Goal: Information Seeking & Learning: Learn about a topic

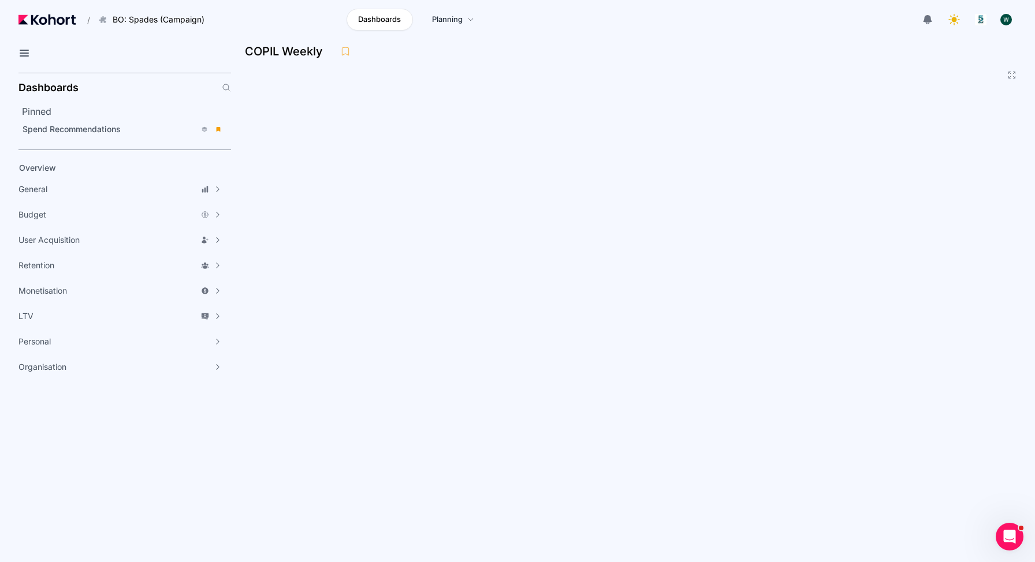
scroll to position [118, 0]
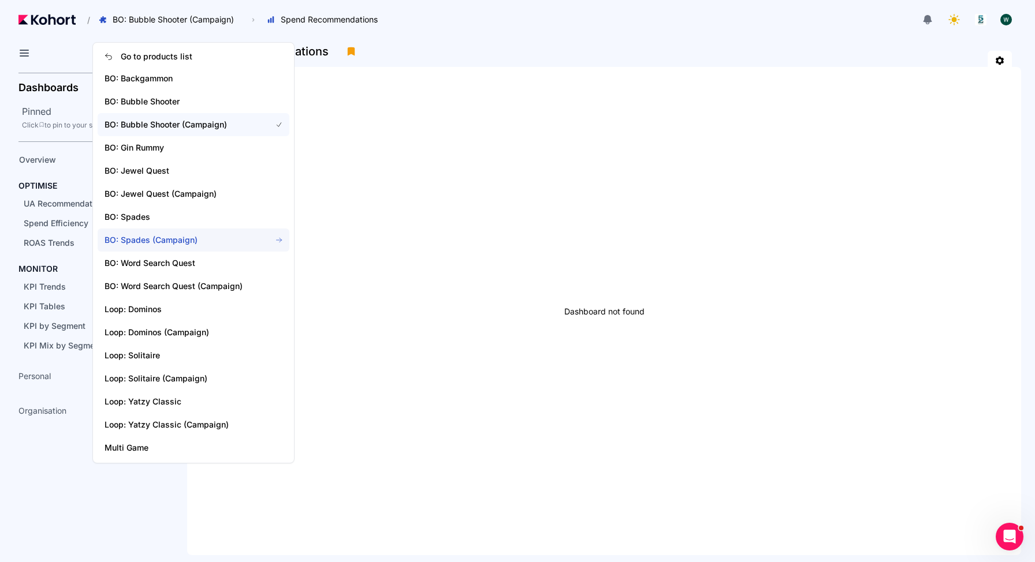
click at [161, 241] on span "BO: Spades (Campaign)" at bounding box center [181, 240] width 152 height 12
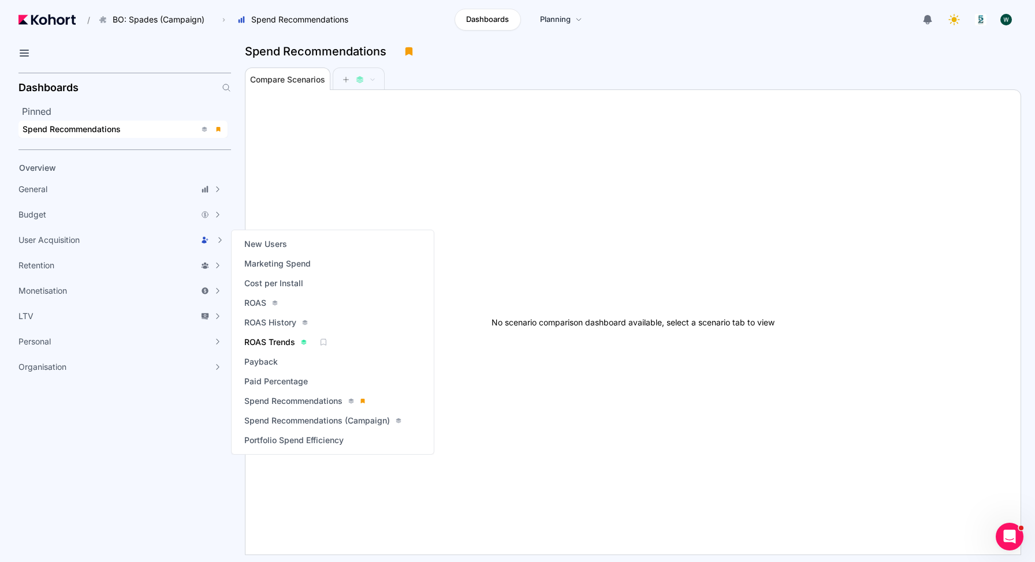
click at [271, 338] on span "ROAS Trends" at bounding box center [269, 343] width 51 height 12
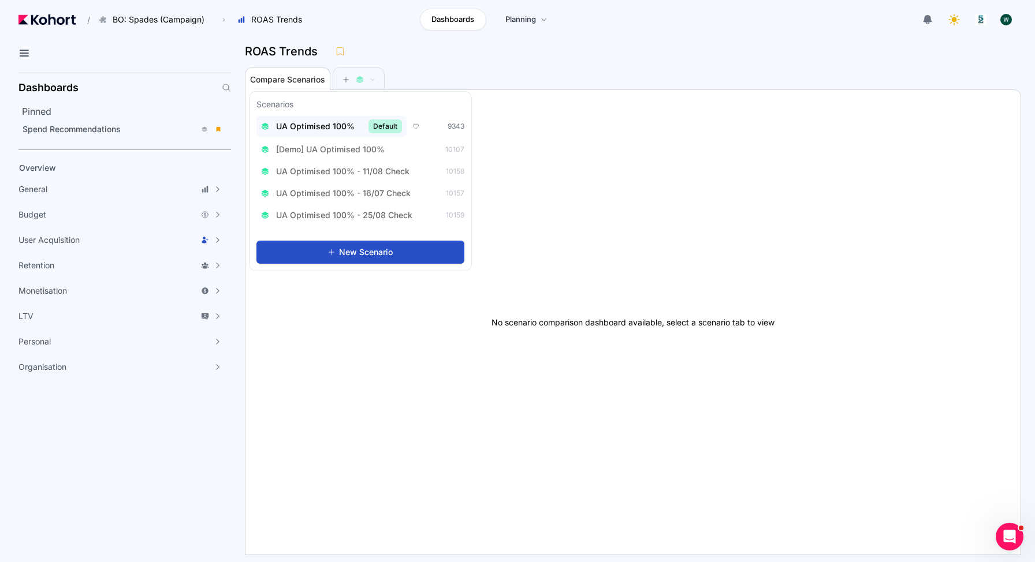
click at [329, 125] on span "UA Optimised 100%" at bounding box center [315, 127] width 79 height 12
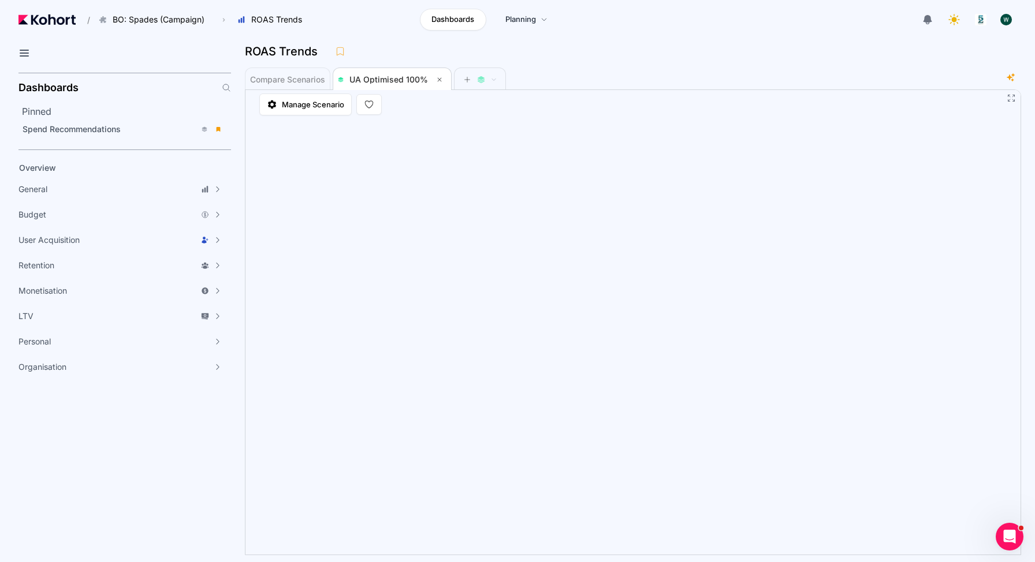
click at [716, 79] on div "Compare Scenarios UA Optimised 100%" at bounding box center [625, 78] width 761 height 23
click at [737, 85] on div "Compare Scenarios UA Optimised 100%" at bounding box center [625, 78] width 761 height 23
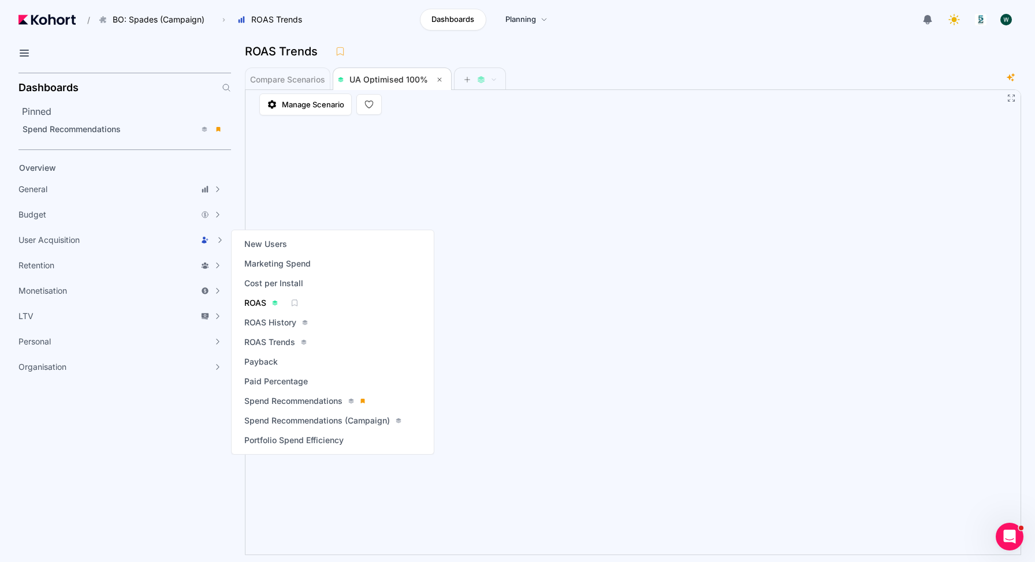
click at [258, 301] on span "ROAS" at bounding box center [255, 303] width 22 height 12
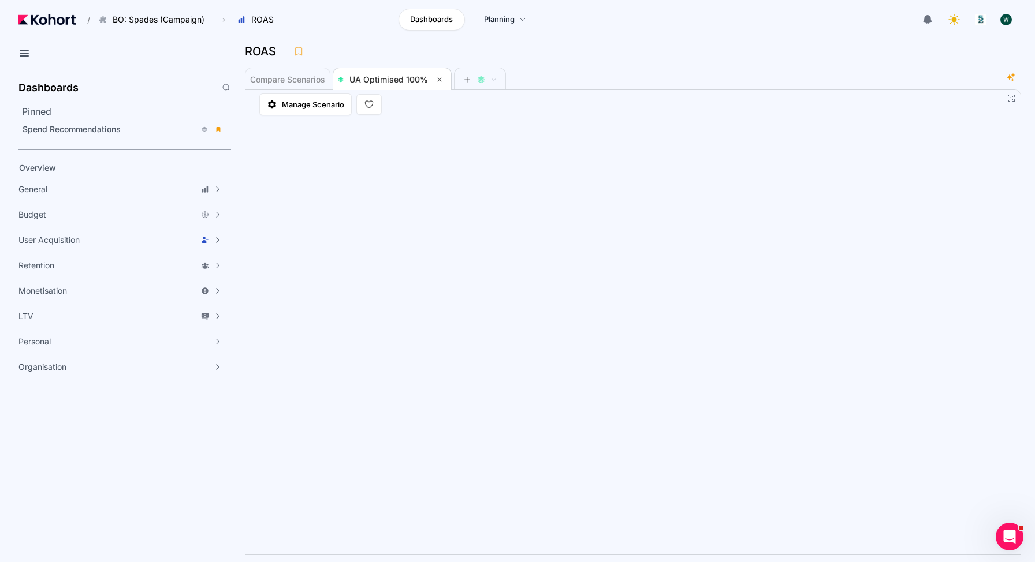
click at [576, 75] on div "Compare Scenarios UA Optimised 100%" at bounding box center [625, 78] width 761 height 23
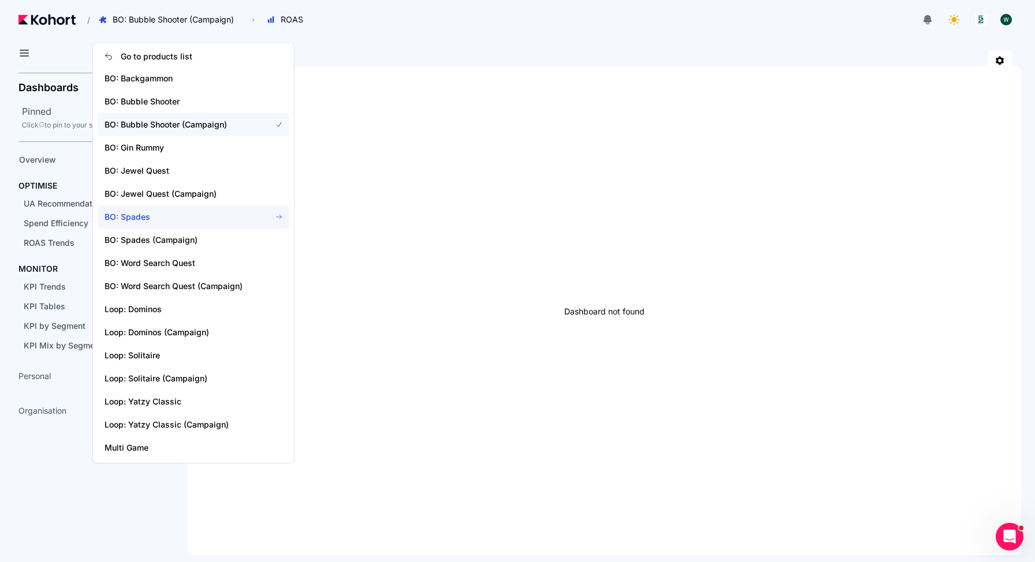
click at [124, 219] on span "BO: Spades" at bounding box center [181, 217] width 152 height 12
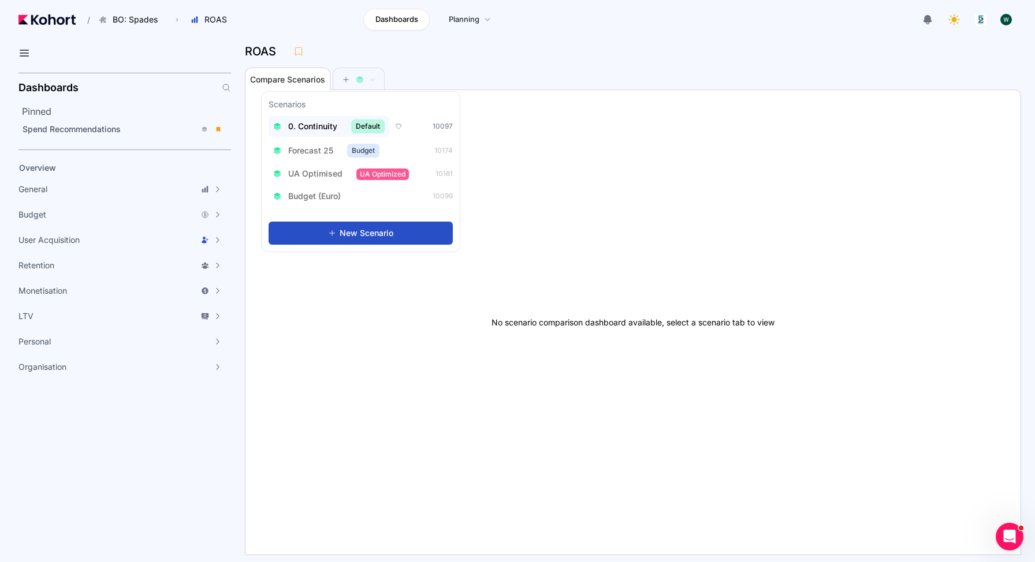
click at [313, 125] on span "0. Continuity" at bounding box center [312, 127] width 49 height 12
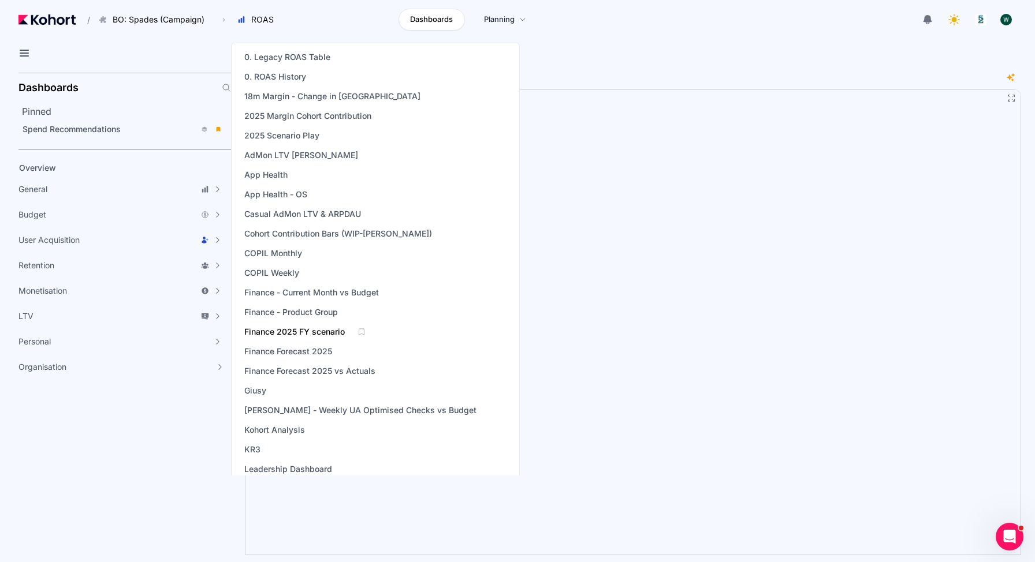
click at [315, 331] on span "Finance 2025 FY scenario" at bounding box center [294, 332] width 100 height 12
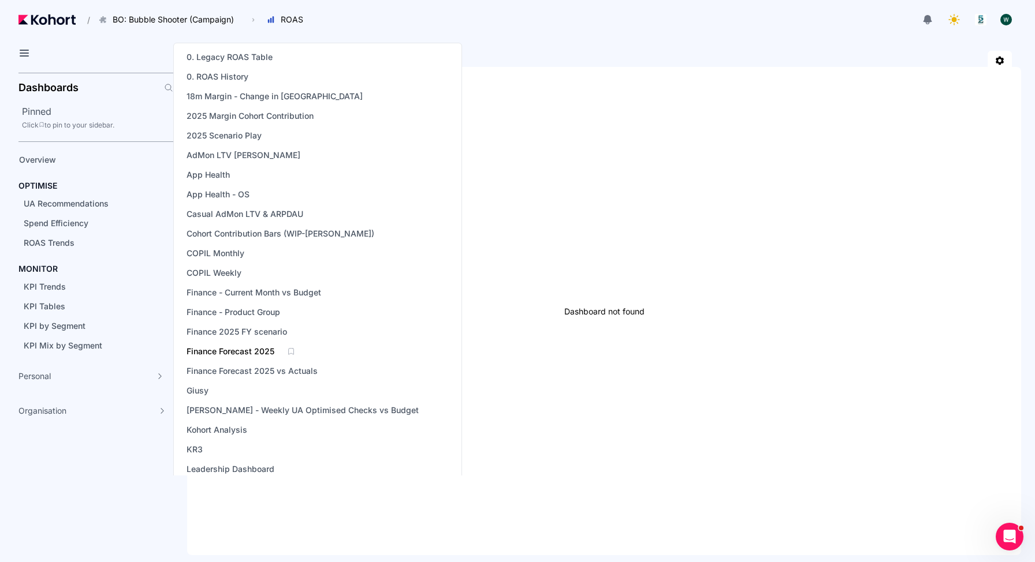
click at [256, 349] on span "Finance Forecast 2025" at bounding box center [231, 352] width 88 height 12
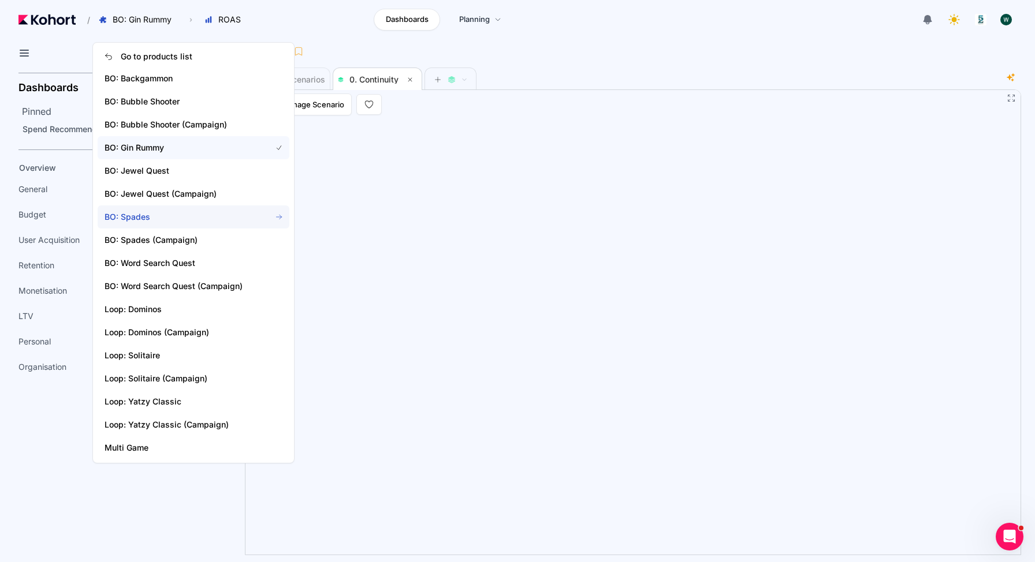
click at [151, 218] on span "BO: Spades" at bounding box center [181, 217] width 152 height 12
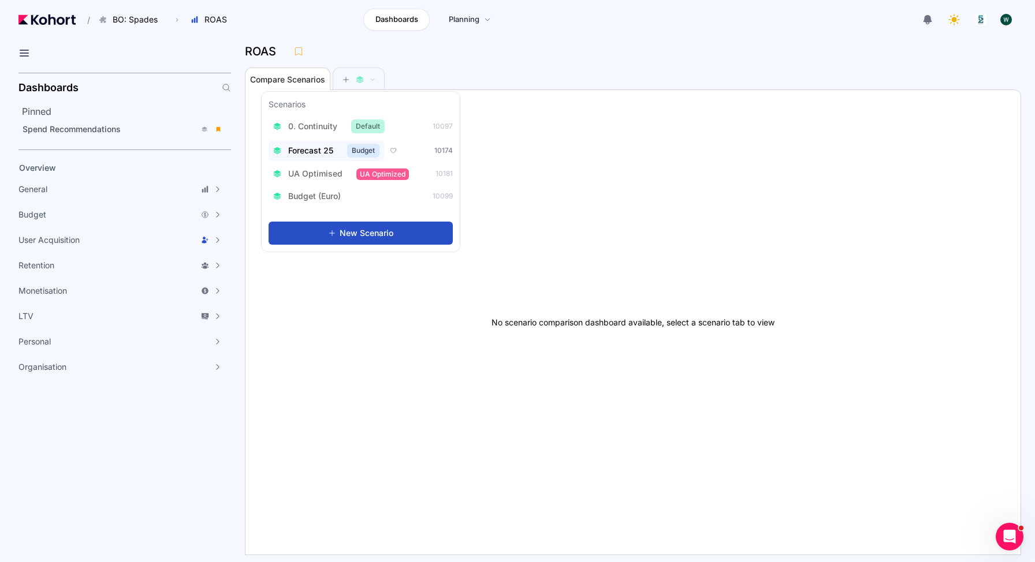
click at [316, 142] on button "Forecast 25 Budget" at bounding box center [326, 150] width 115 height 21
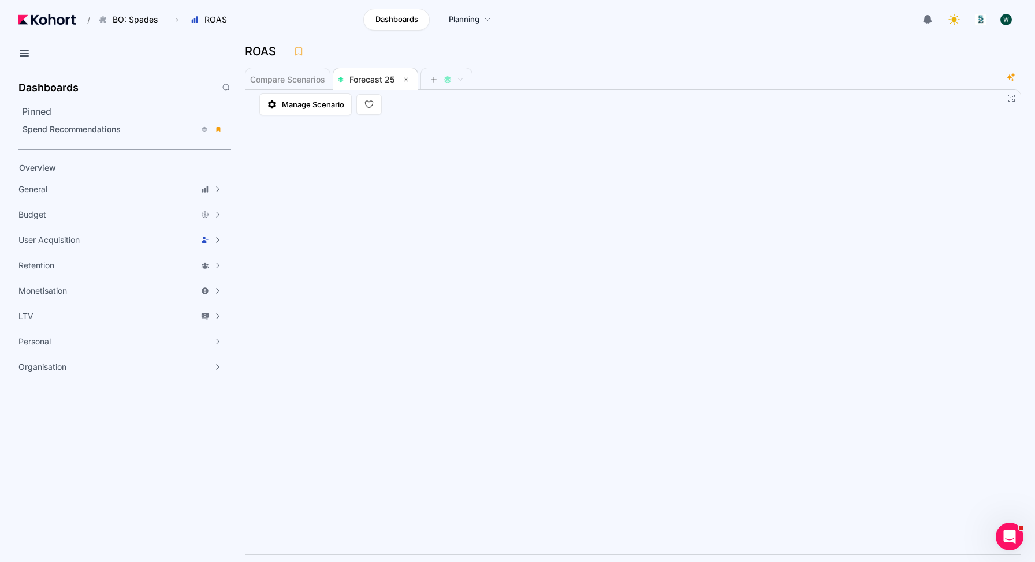
click at [524, 69] on div "Compare Scenarios Forecast 25" at bounding box center [625, 78] width 761 height 23
